Goal: Navigation & Orientation: Find specific page/section

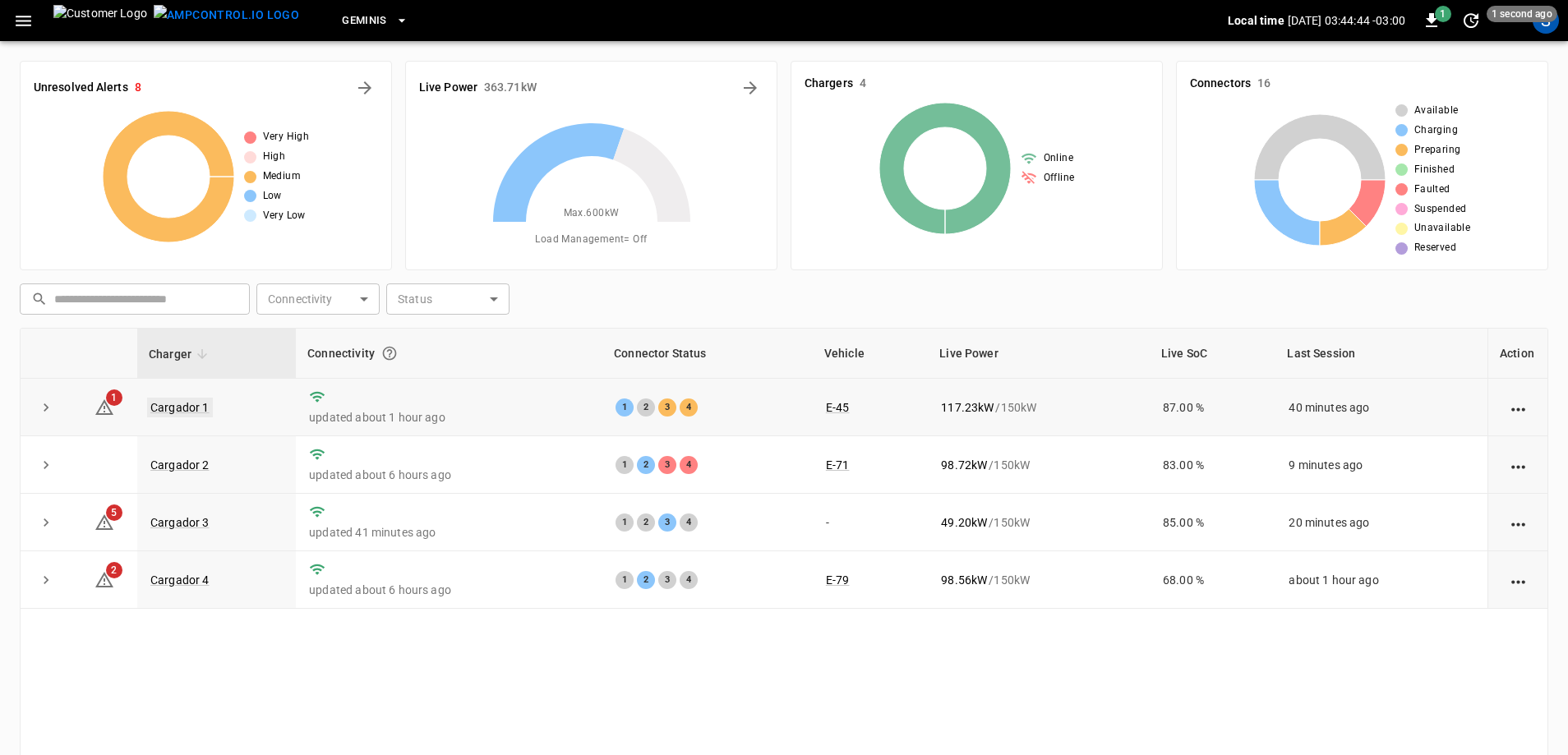
click at [187, 405] on link "Cargador 1" at bounding box center [181, 407] width 66 height 20
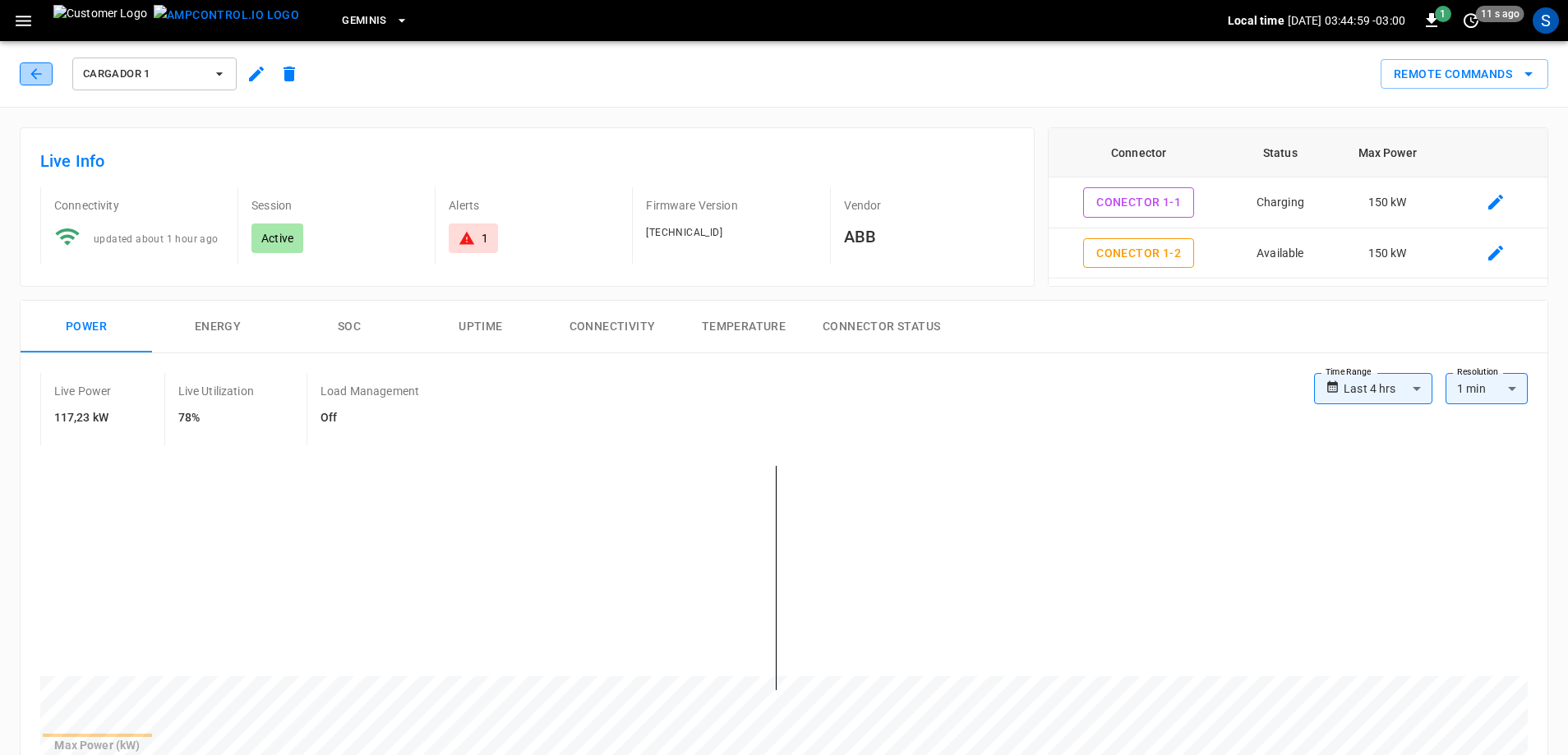
click at [34, 75] on icon "button" at bounding box center [36, 74] width 16 height 16
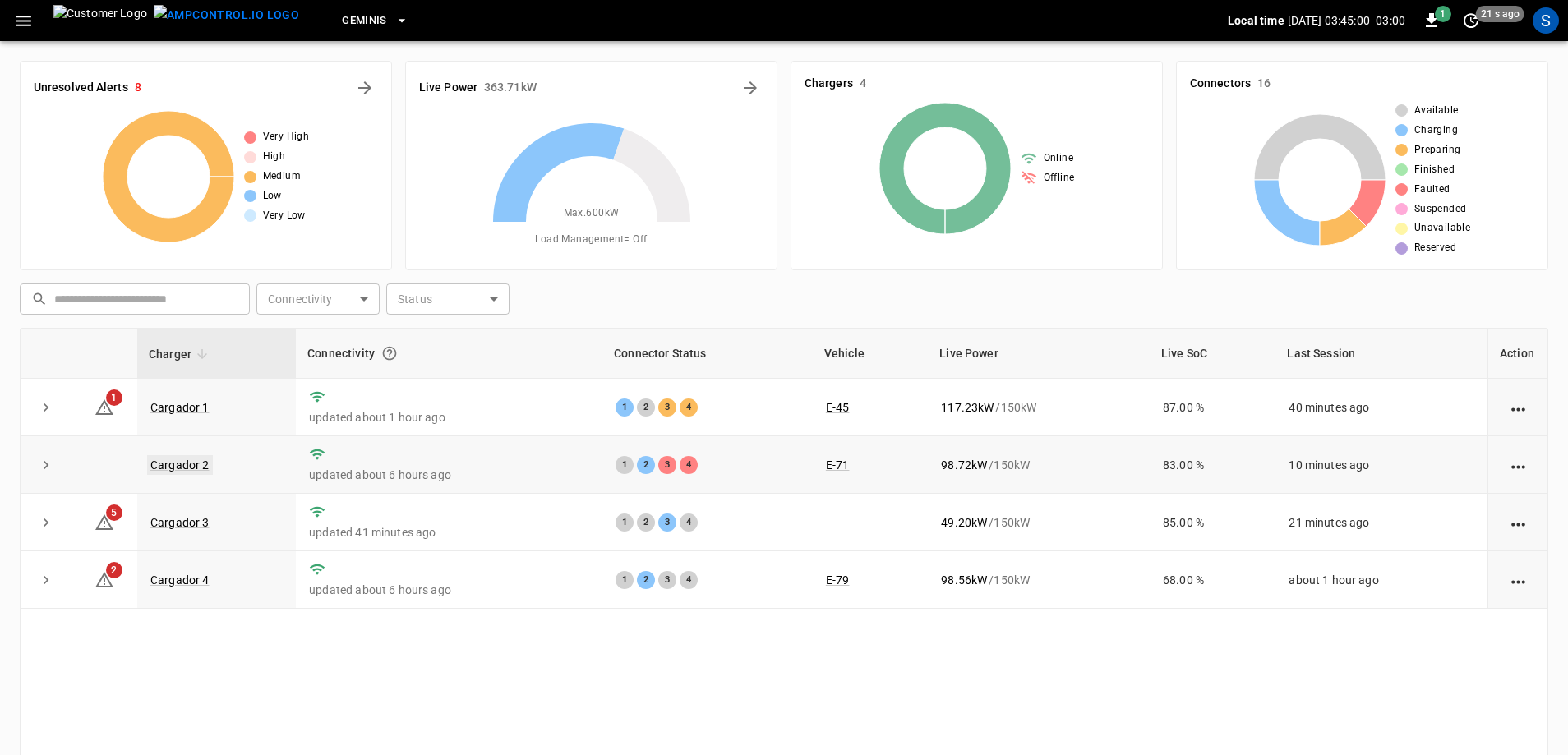
click at [171, 465] on link "Cargador 2" at bounding box center [181, 465] width 66 height 20
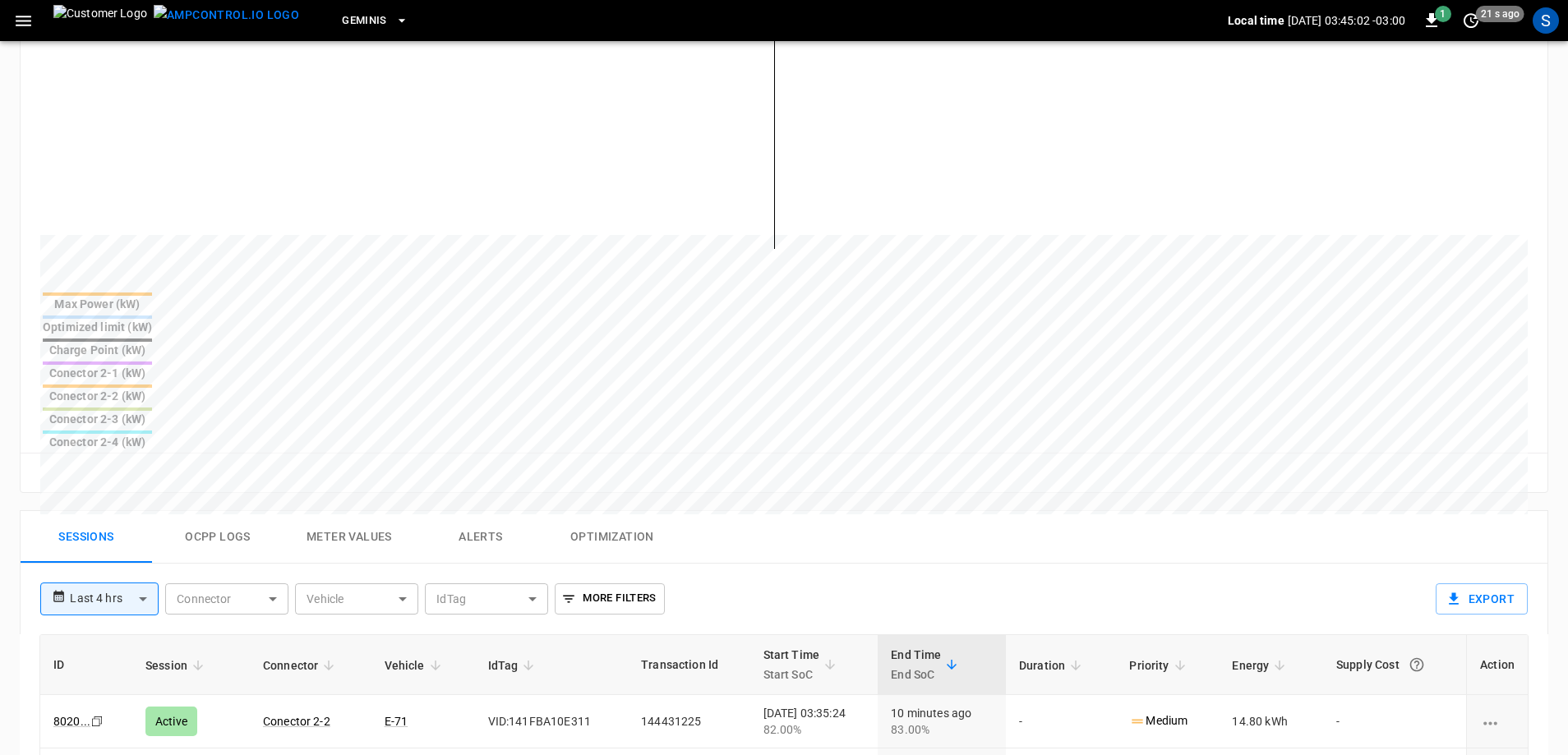
scroll to position [657, 0]
